Goal: Find specific fact

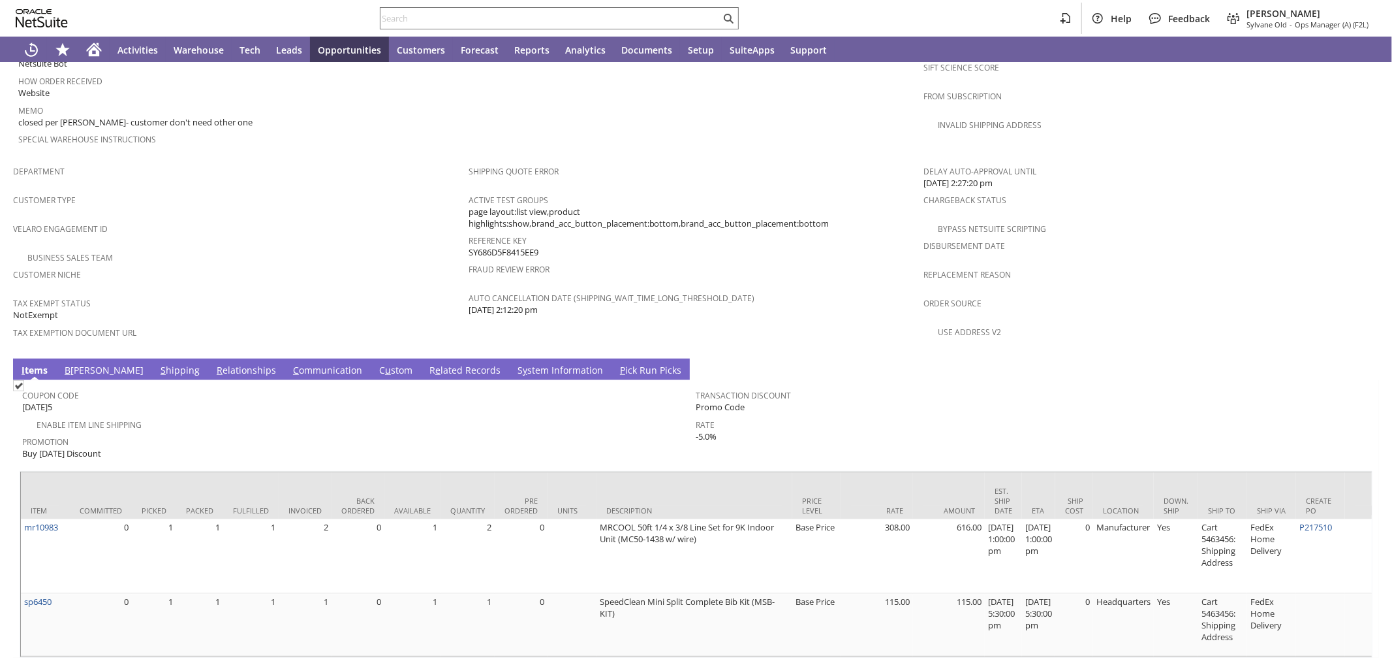
scroll to position [736, 0]
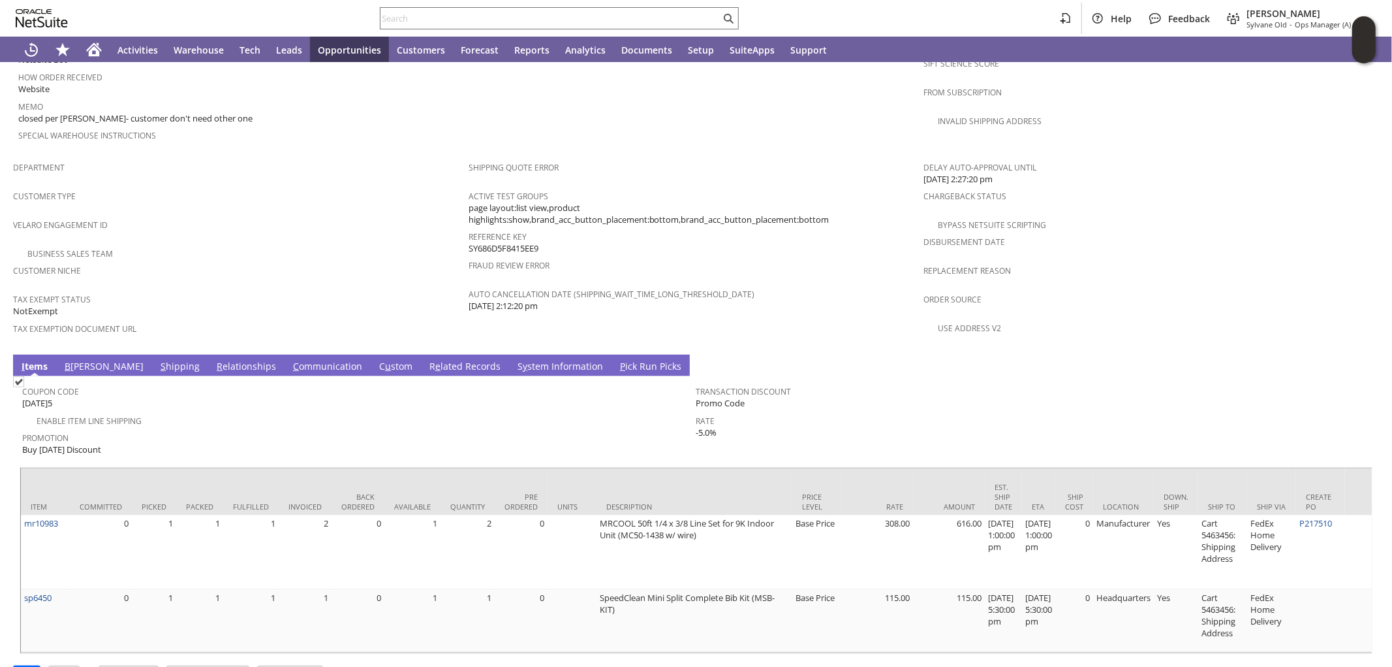
click at [71, 360] on link "B [PERSON_NAME]" at bounding box center [104, 367] width 86 height 14
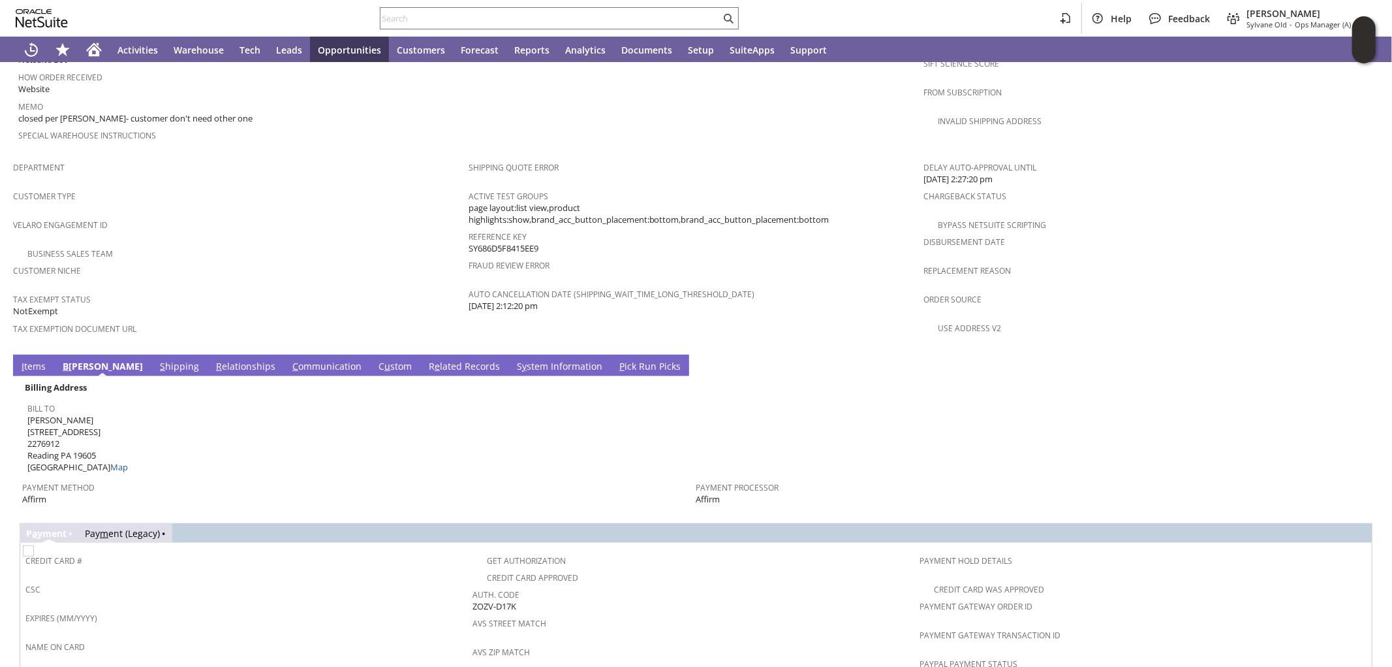
drag, startPoint x: 494, startPoint y: 560, endPoint x: 468, endPoint y: 558, distance: 25.6
click at [473, 585] on div "Auth. Code ZOZV-D17K" at bounding box center [693, 598] width 441 height 27
copy span "ZOZV-D17K"
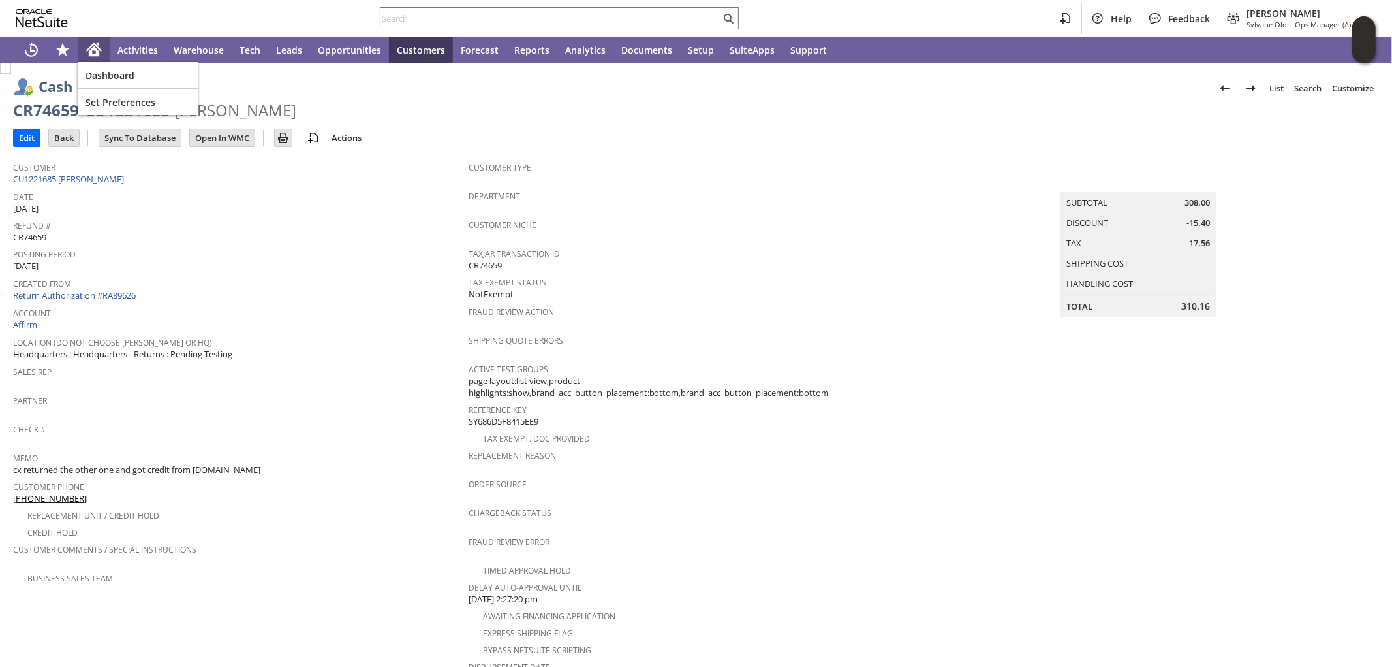
click at [94, 42] on icon "Home" at bounding box center [94, 50] width 16 height 16
